Goal: Information Seeking & Learning: Learn about a topic

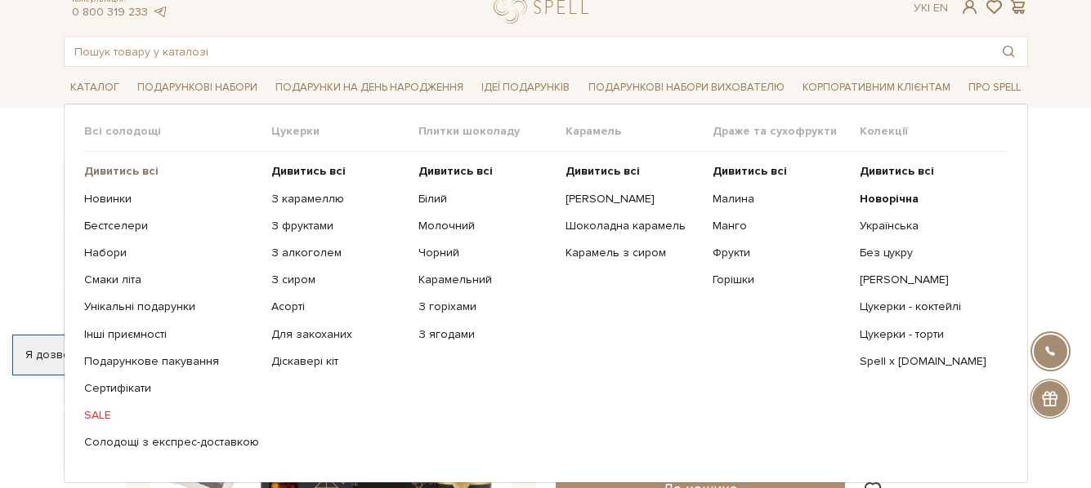
scroll to position [82, 0]
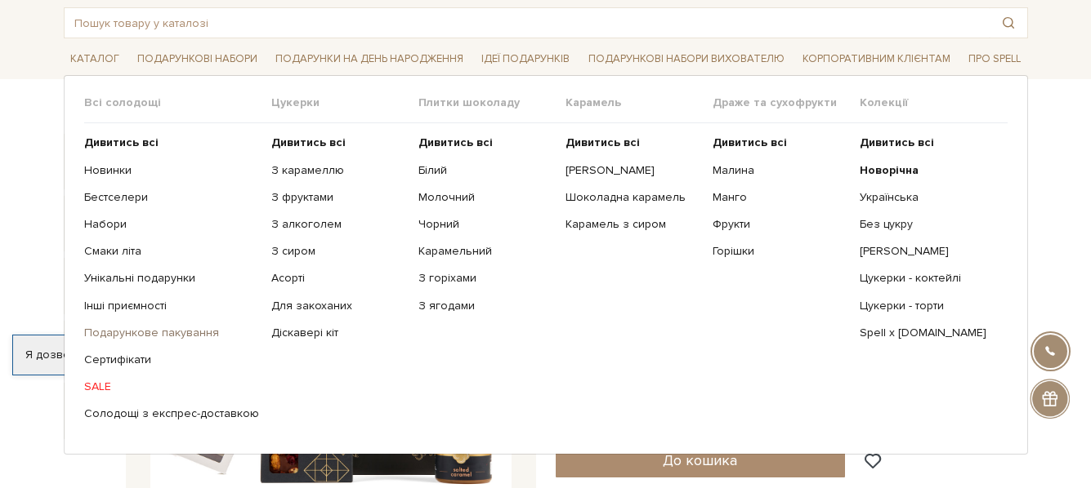
click at [91, 326] on link "Подарункове пакування" at bounding box center [171, 333] width 175 height 15
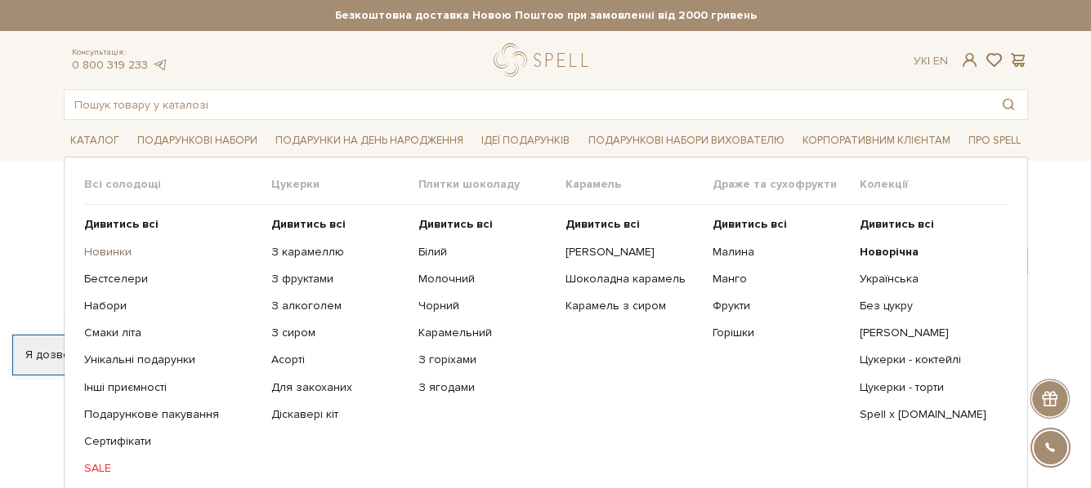
click at [105, 248] on link "Новинки" at bounding box center [171, 252] width 175 height 15
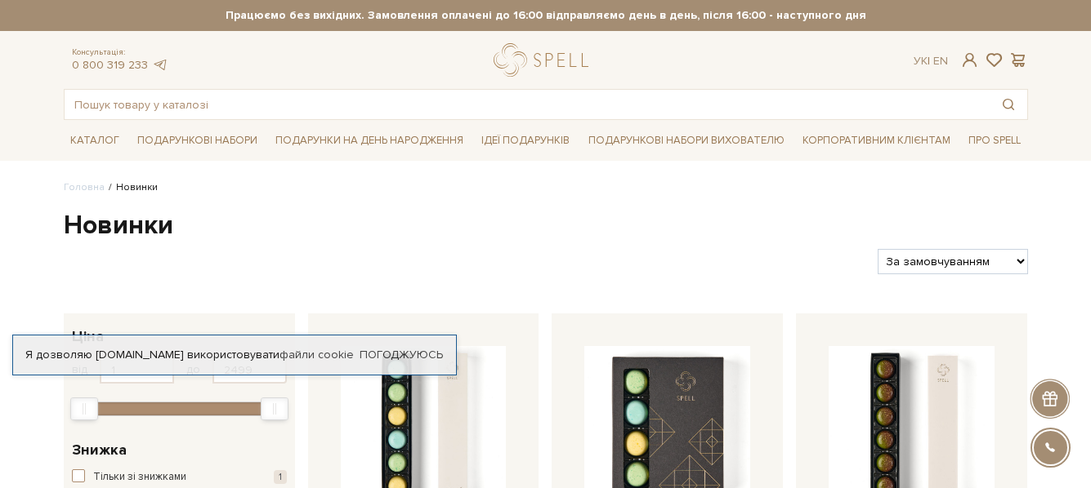
click at [944, 264] on select "За замовчуванням За Ціною (зростання) За Ціною (зменшення) Новинки За популярні…" at bounding box center [951, 261] width 149 height 25
select select "https://spellchocolate.com/novinki/?sort=p.price&order=ASC"
click at [877, 249] on select "За замовчуванням За Ціною (зростання) За Ціною (зменшення) Новинки За популярні…" at bounding box center [951, 261] width 149 height 25
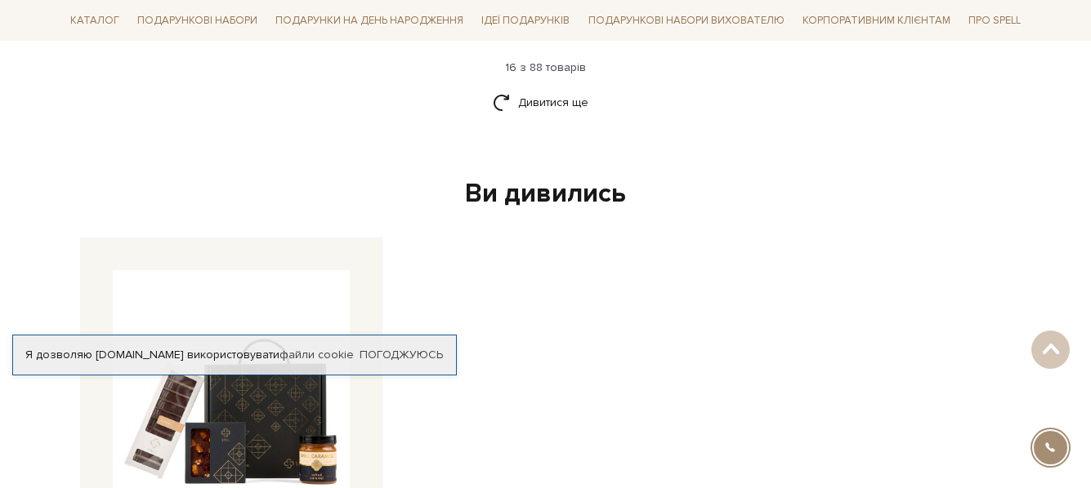
scroll to position [2124, 0]
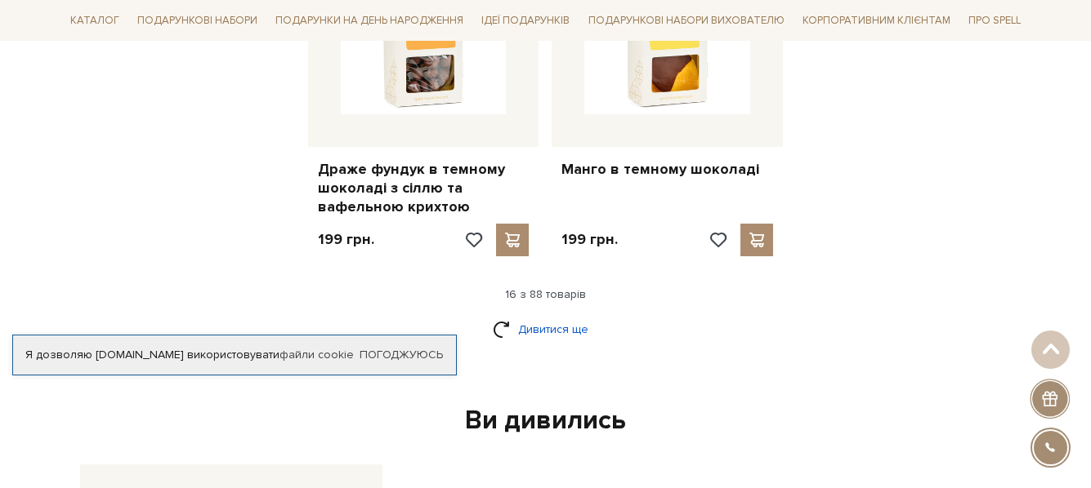
click at [582, 315] on link "Дивитися ще" at bounding box center [546, 329] width 106 height 29
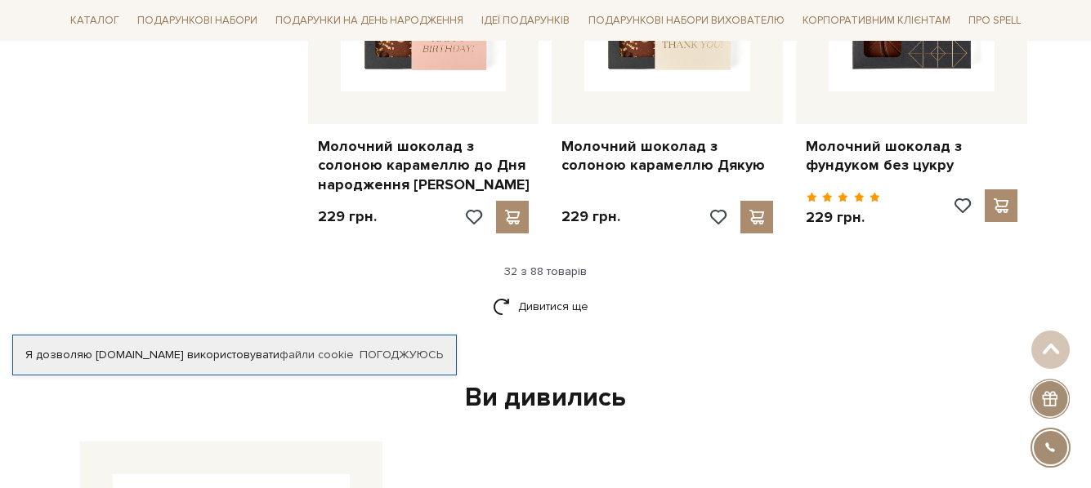
scroll to position [4003, 0]
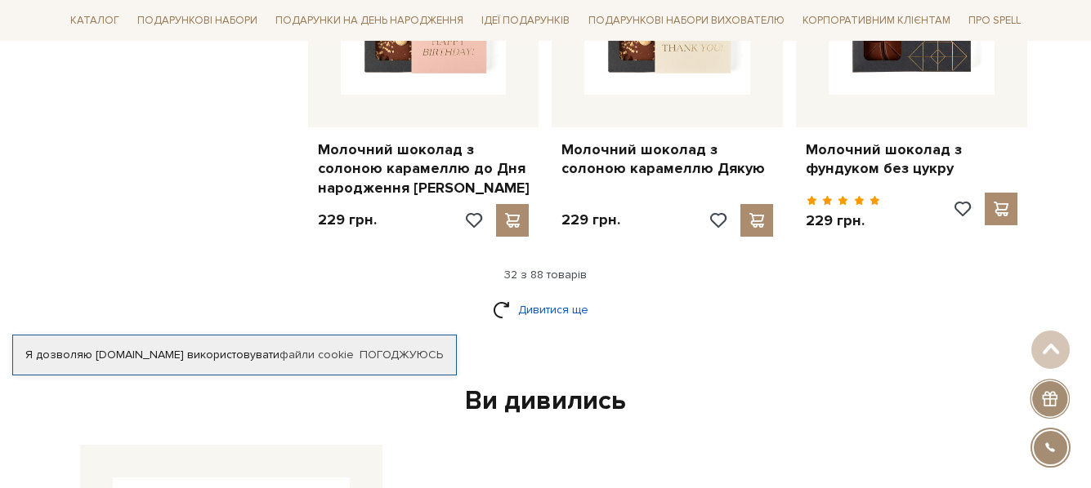
click at [574, 296] on link "Дивитися ще" at bounding box center [546, 310] width 106 height 29
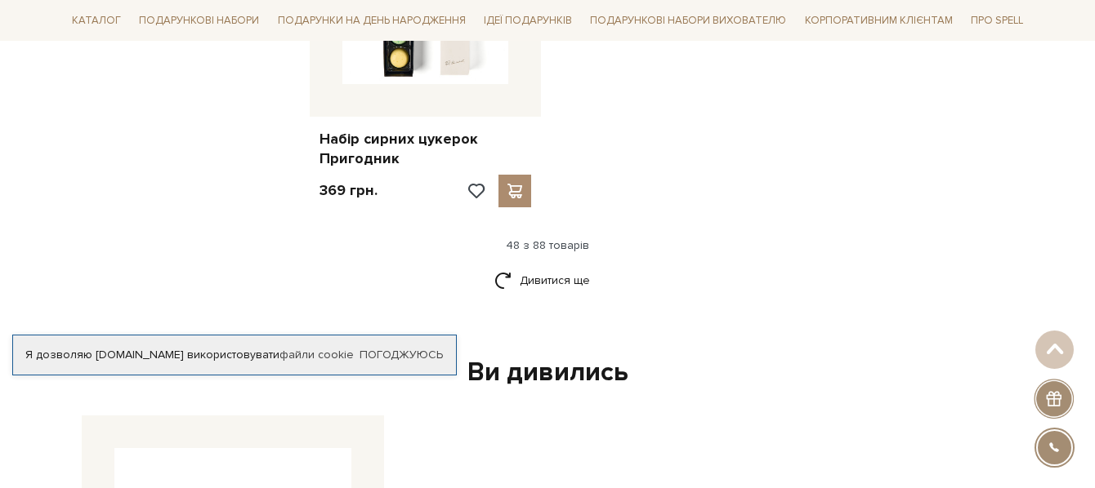
scroll to position [6045, 0]
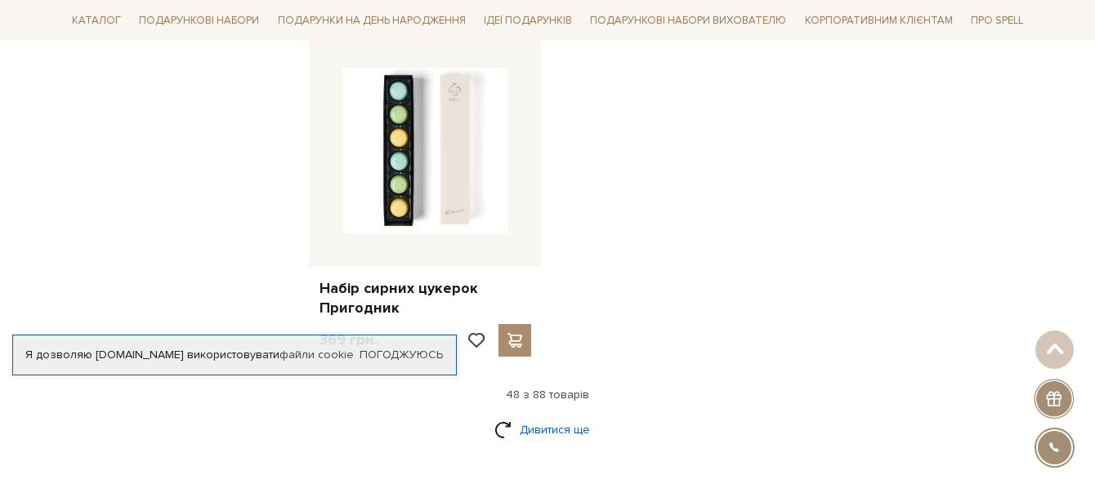
click at [567, 416] on link "Дивитися ще" at bounding box center [547, 430] width 106 height 29
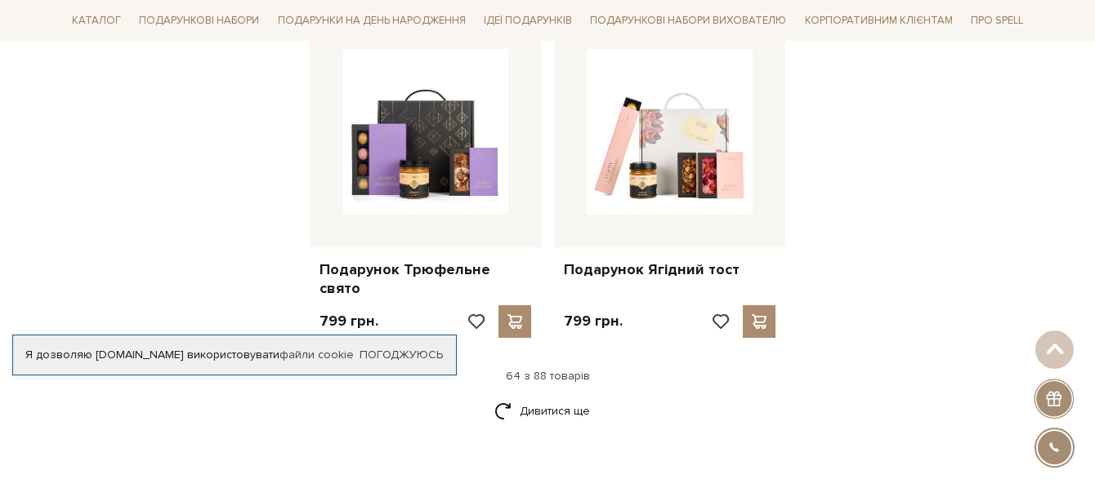
scroll to position [7924, 0]
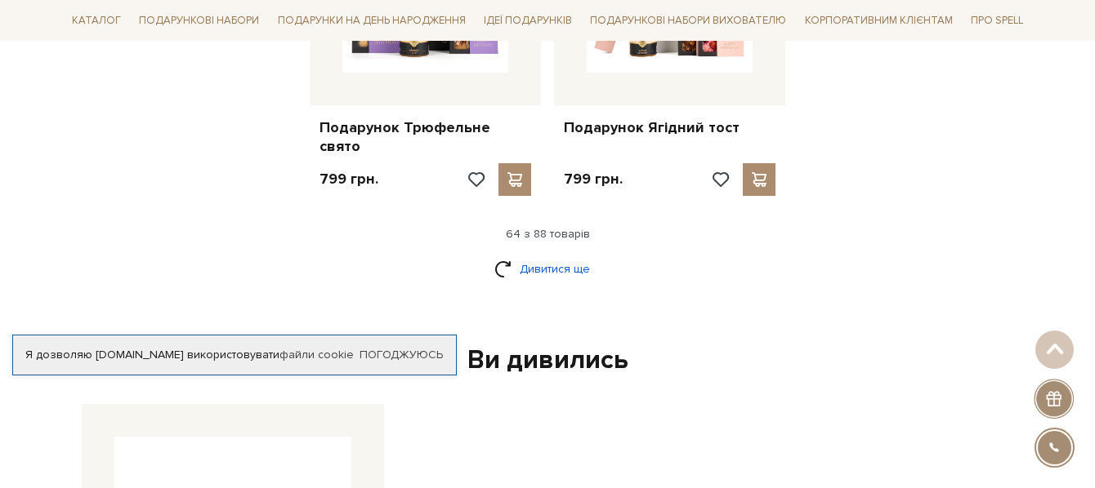
click at [555, 255] on link "Дивитися ще" at bounding box center [547, 269] width 106 height 29
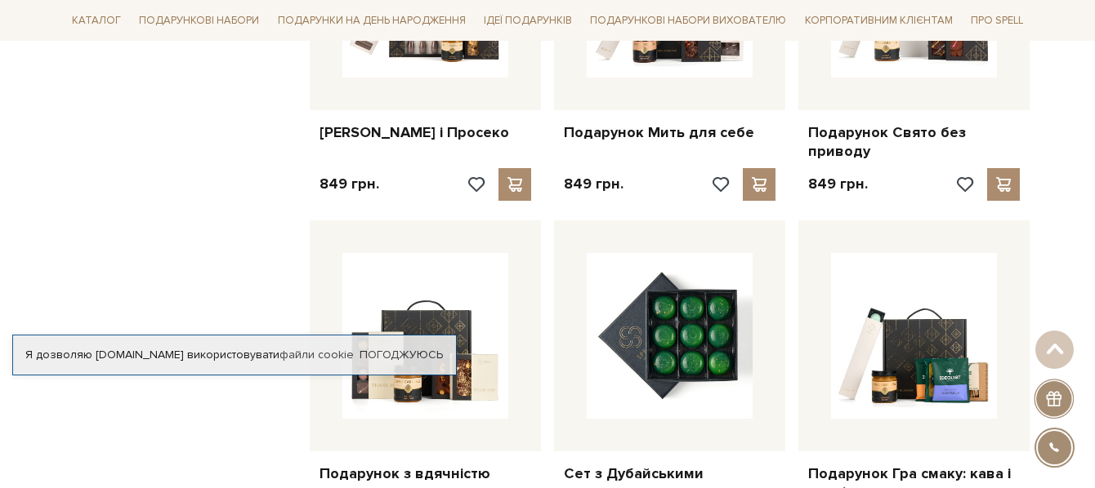
scroll to position [8332, 0]
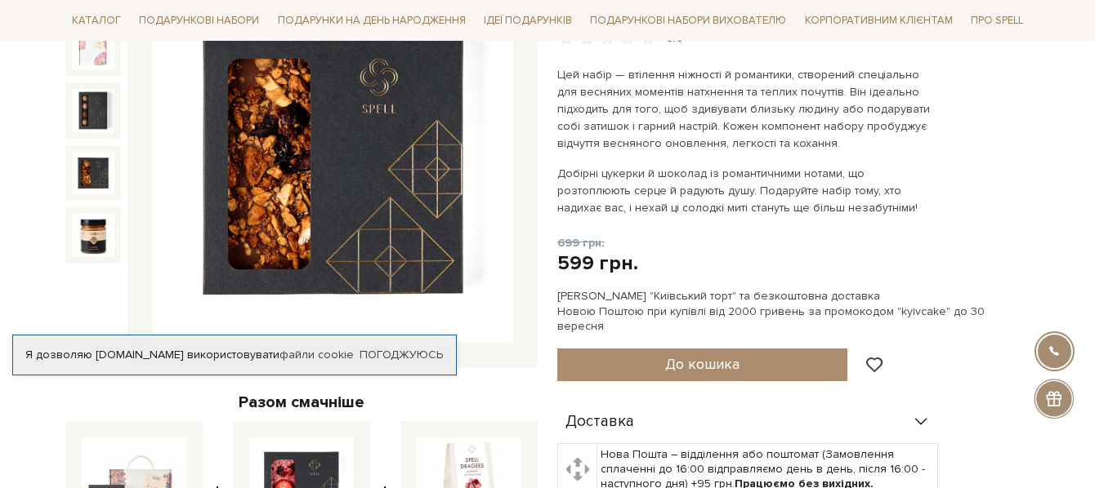
scroll to position [163, 0]
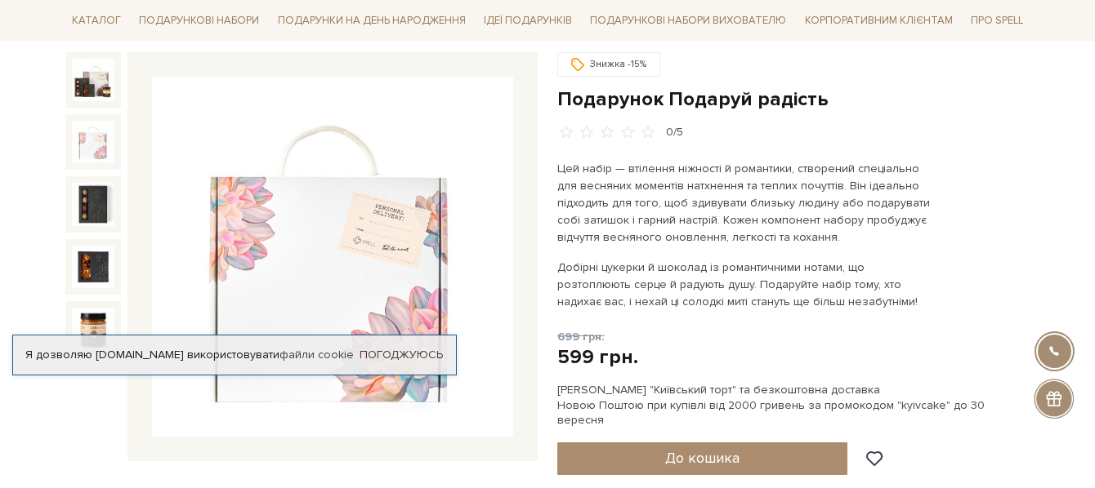
click at [90, 142] on img at bounding box center [93, 142] width 42 height 42
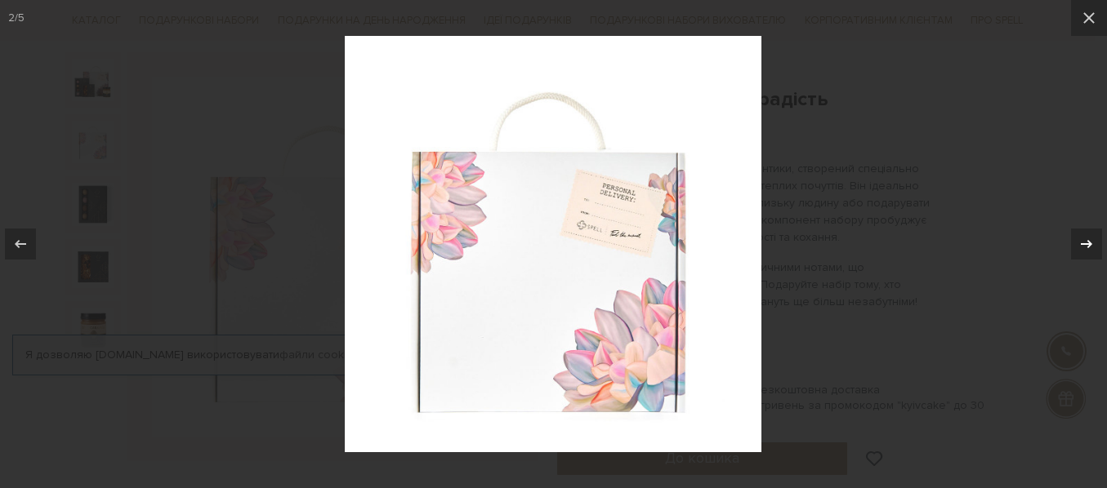
click at [1085, 247] on icon at bounding box center [1087, 244] width 20 height 20
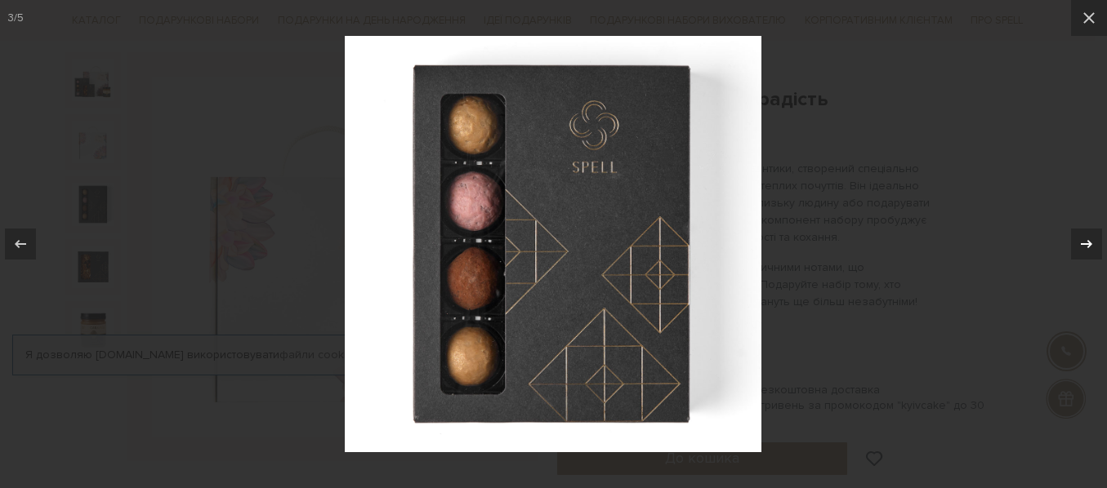
click at [1085, 247] on div "3 / 5" at bounding box center [553, 244] width 1107 height 488
click at [1082, 239] on icon at bounding box center [1087, 244] width 20 height 20
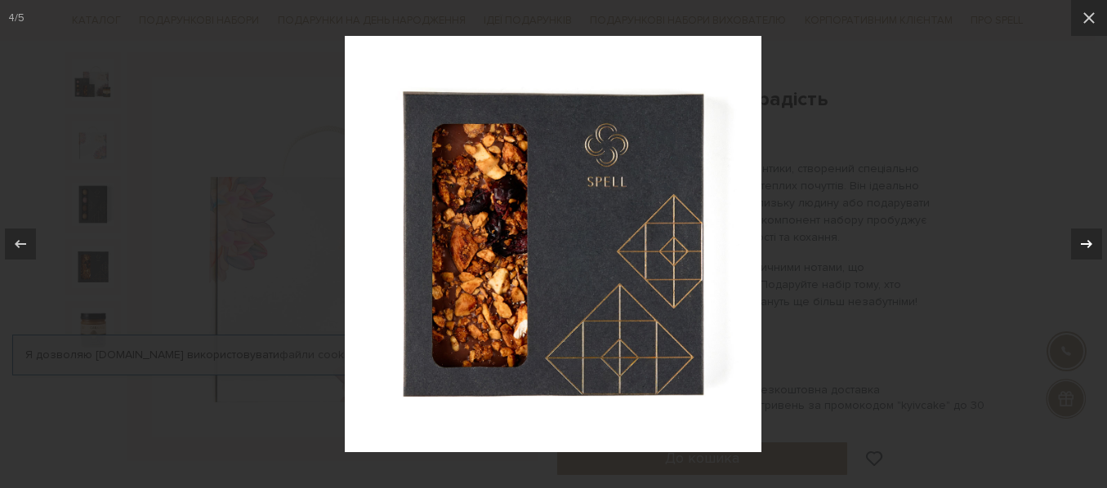
click at [1082, 239] on icon at bounding box center [1087, 244] width 20 height 20
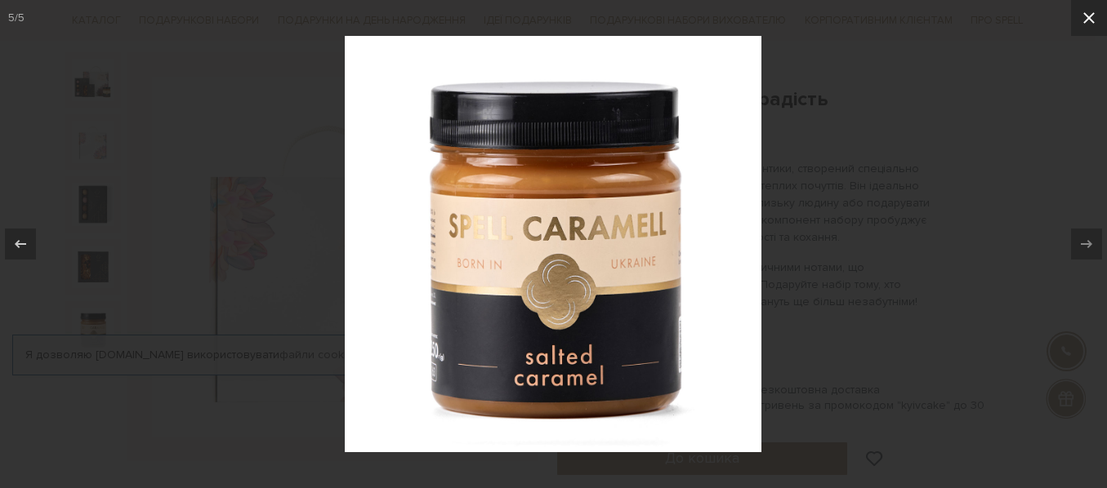
click at [1092, 26] on icon at bounding box center [1089, 18] width 20 height 20
